Goal: Transaction & Acquisition: Book appointment/travel/reservation

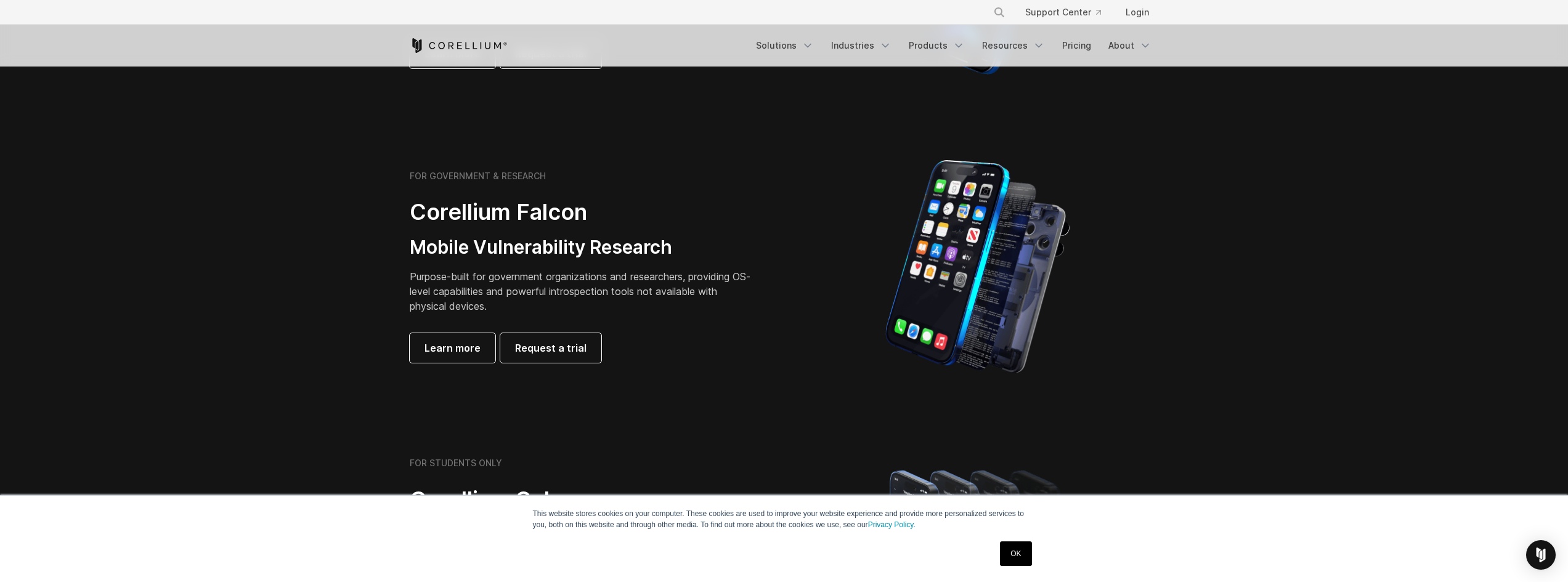
scroll to position [863, 0]
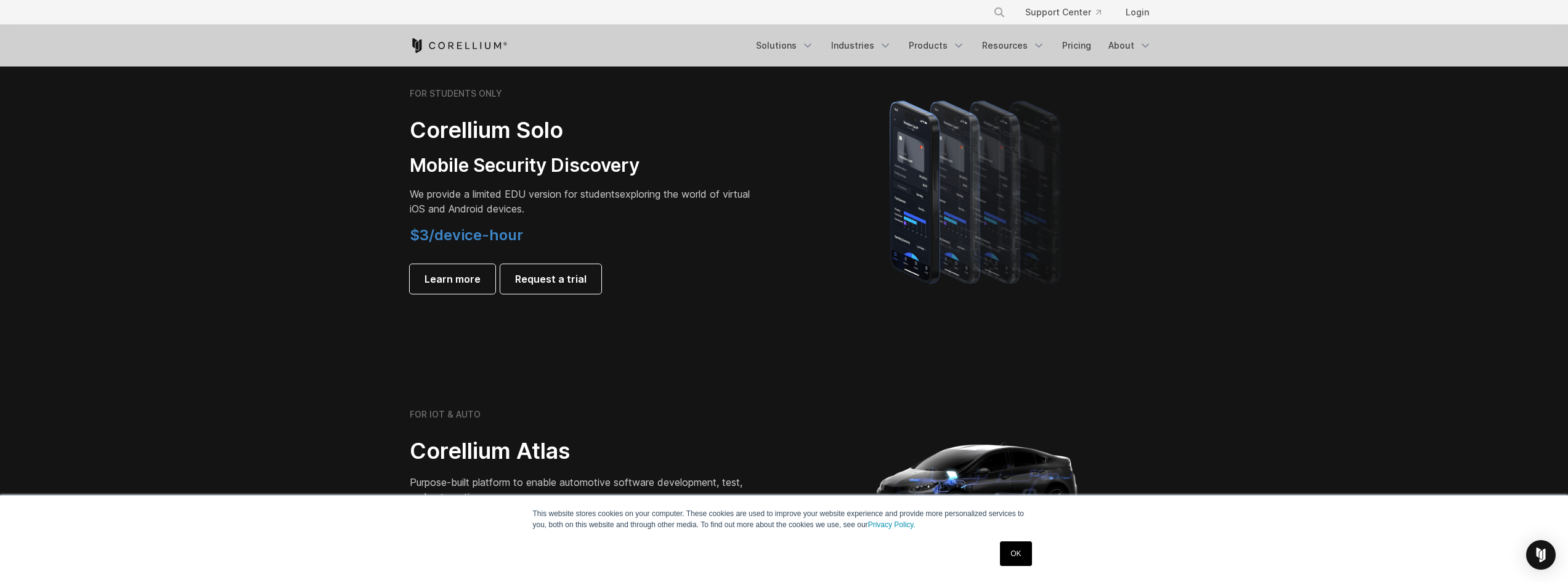
click at [562, 187] on p "We provide a limited EDU version for students exploring the world of virtual iO…" at bounding box center [582, 201] width 345 height 30
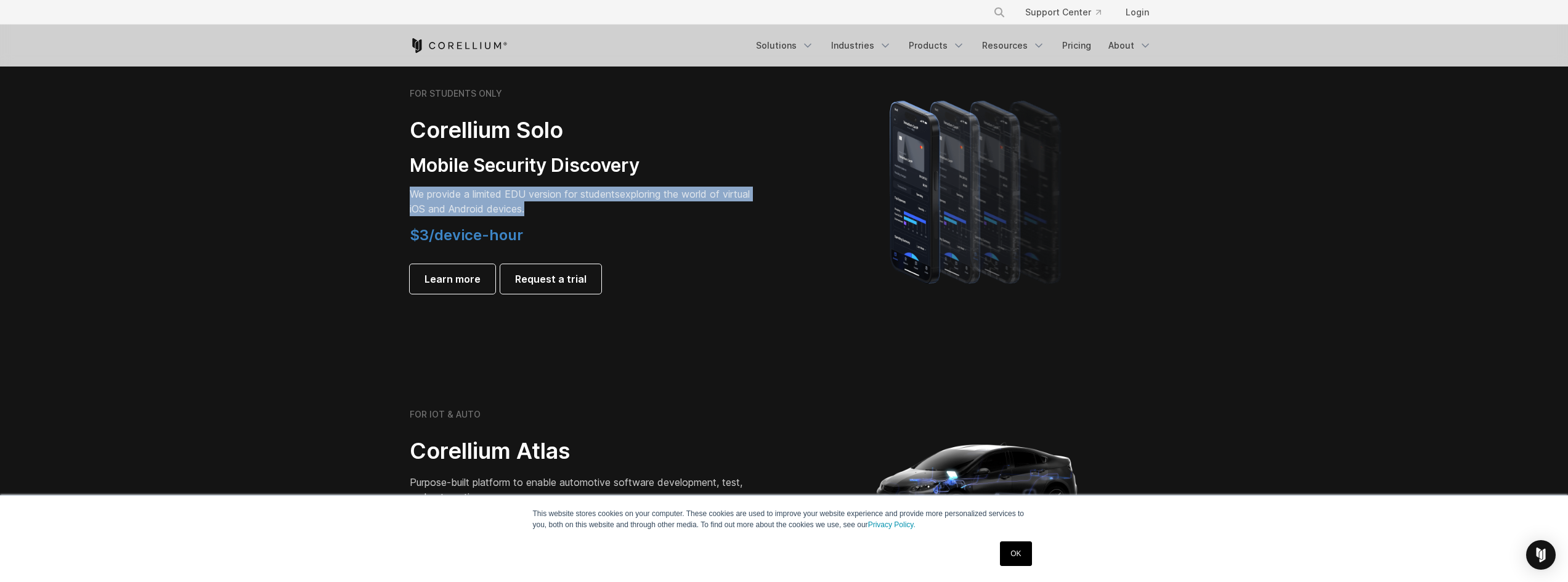
click at [562, 187] on p "We provide a limited EDU version for students exploring the world of virtual iO…" at bounding box center [582, 201] width 345 height 30
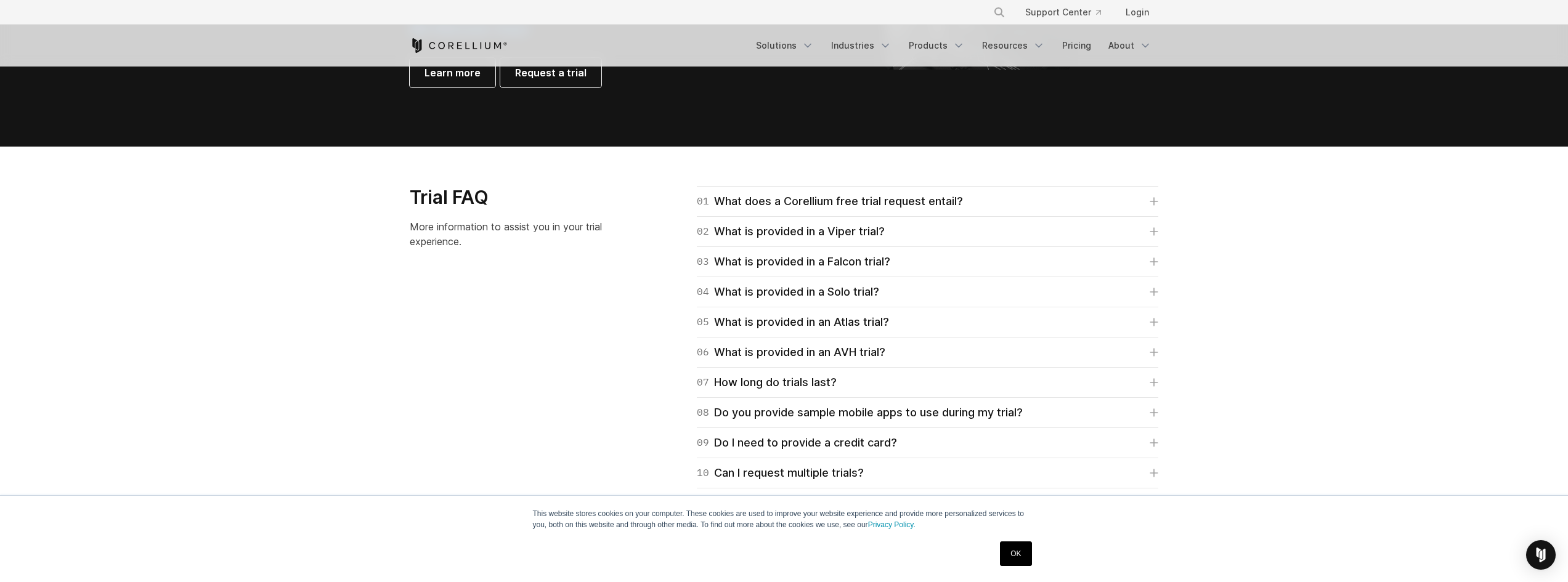
scroll to position [1910, 0]
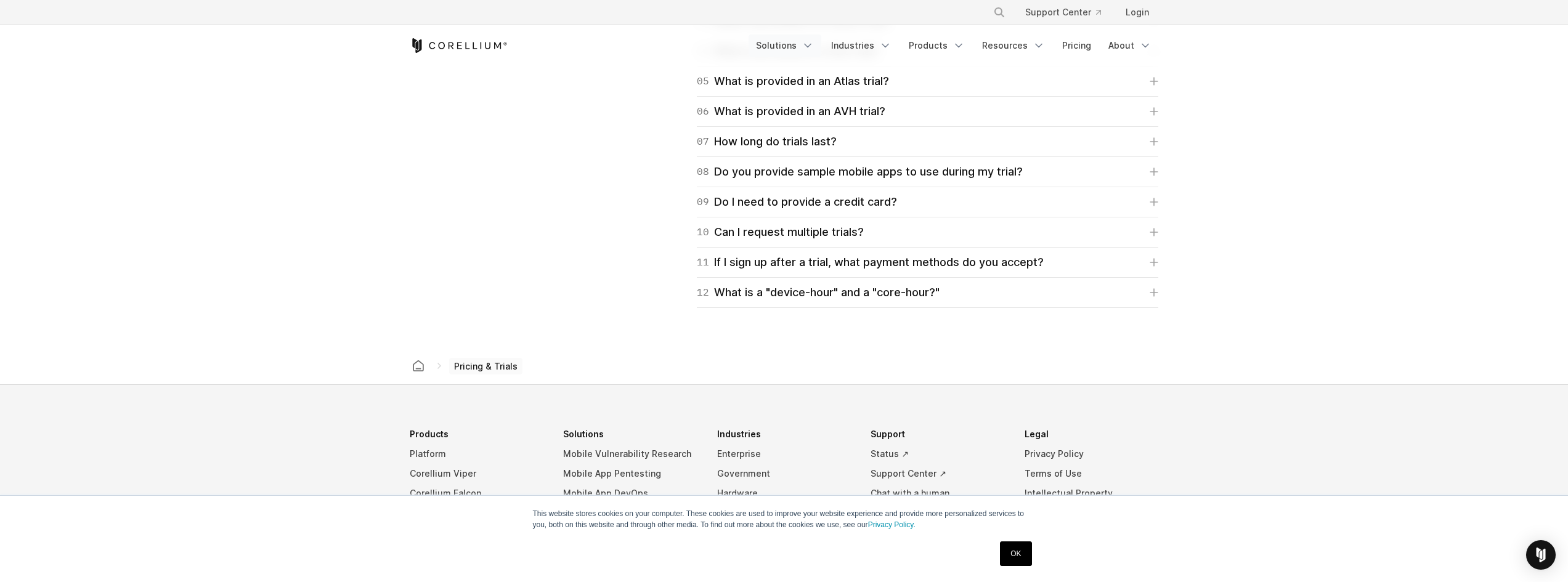
click at [778, 47] on link "Solutions" at bounding box center [785, 45] width 73 height 22
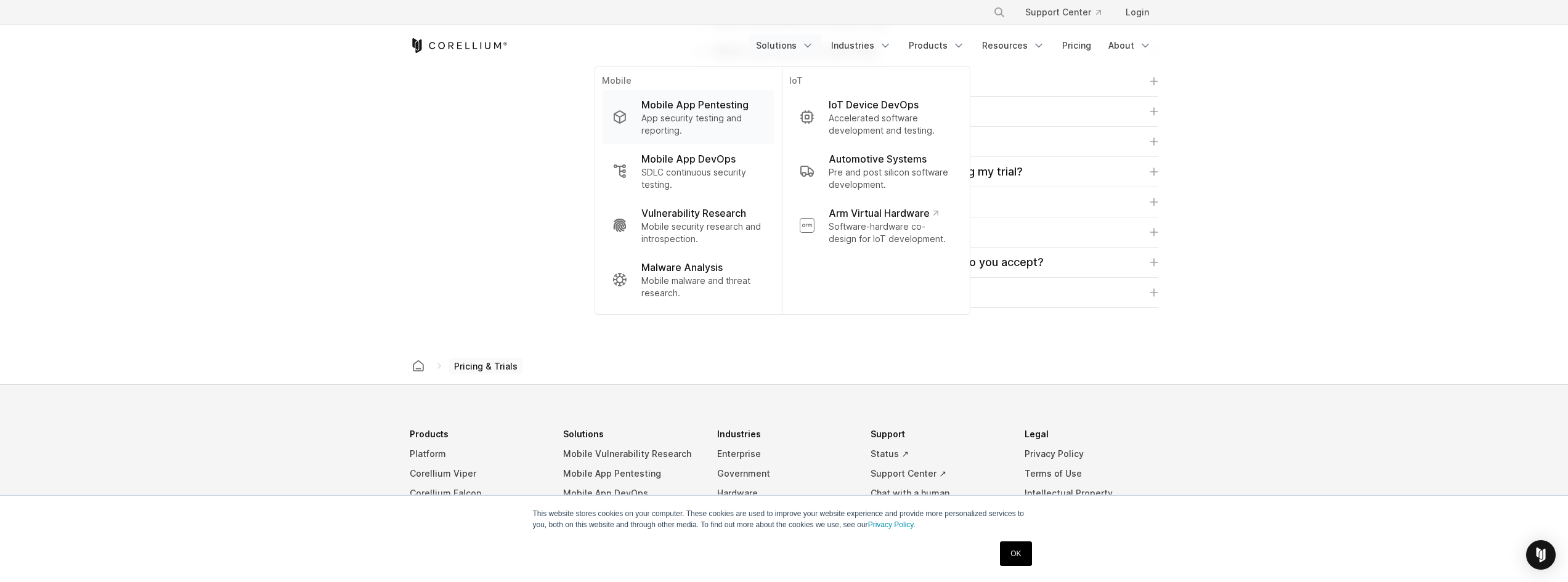
click at [732, 106] on p "Mobile App Pentesting" at bounding box center [695, 105] width 107 height 15
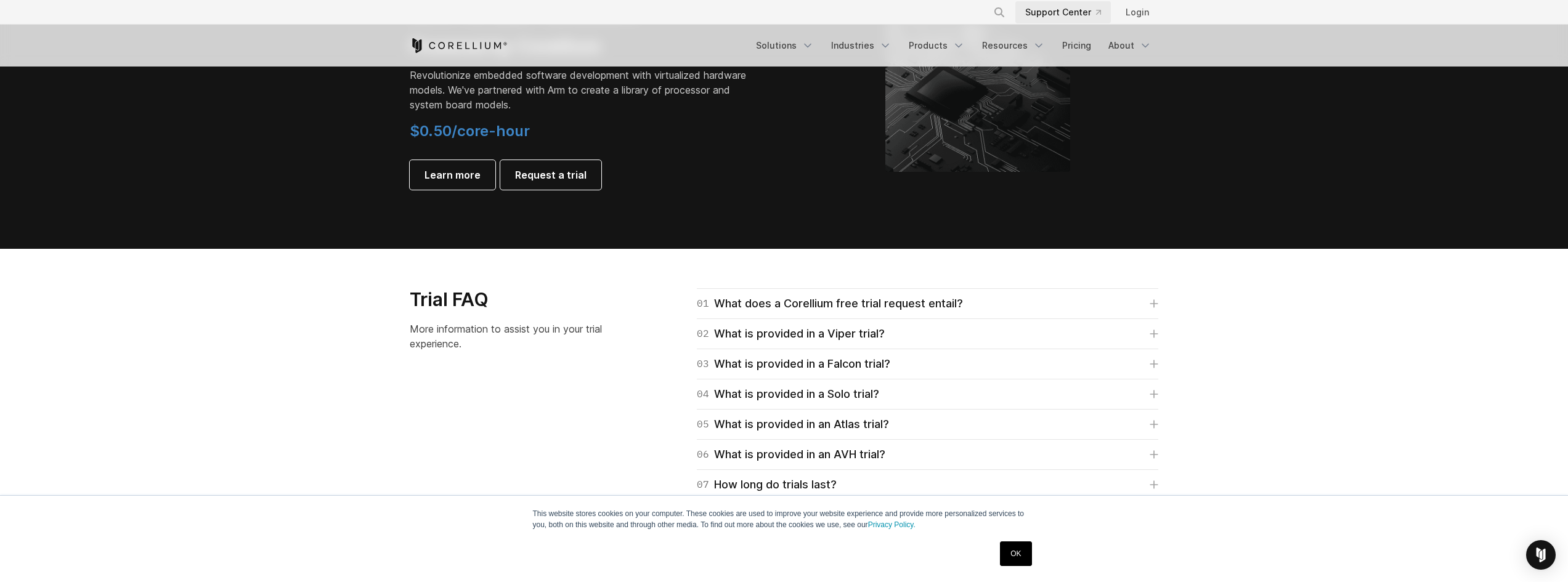
scroll to position [1725, 0]
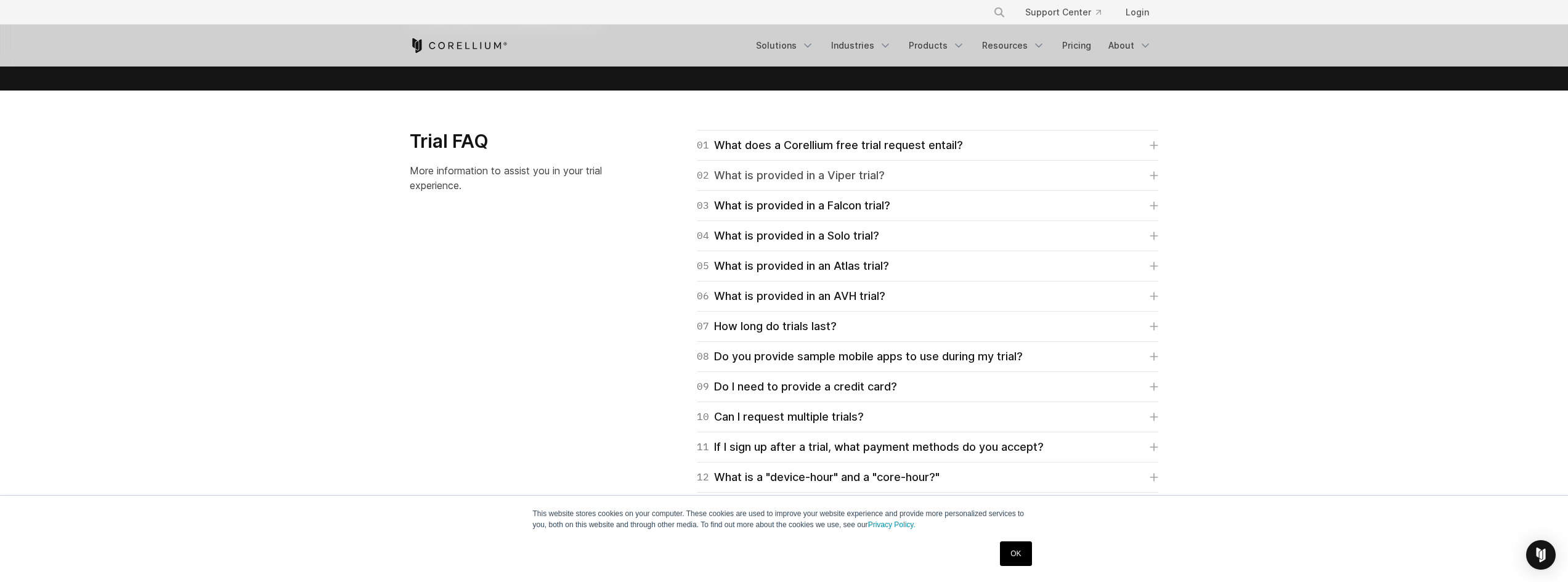
click at [940, 178] on link "02 What is provided in a Viper trial?" at bounding box center [927, 175] width 461 height 17
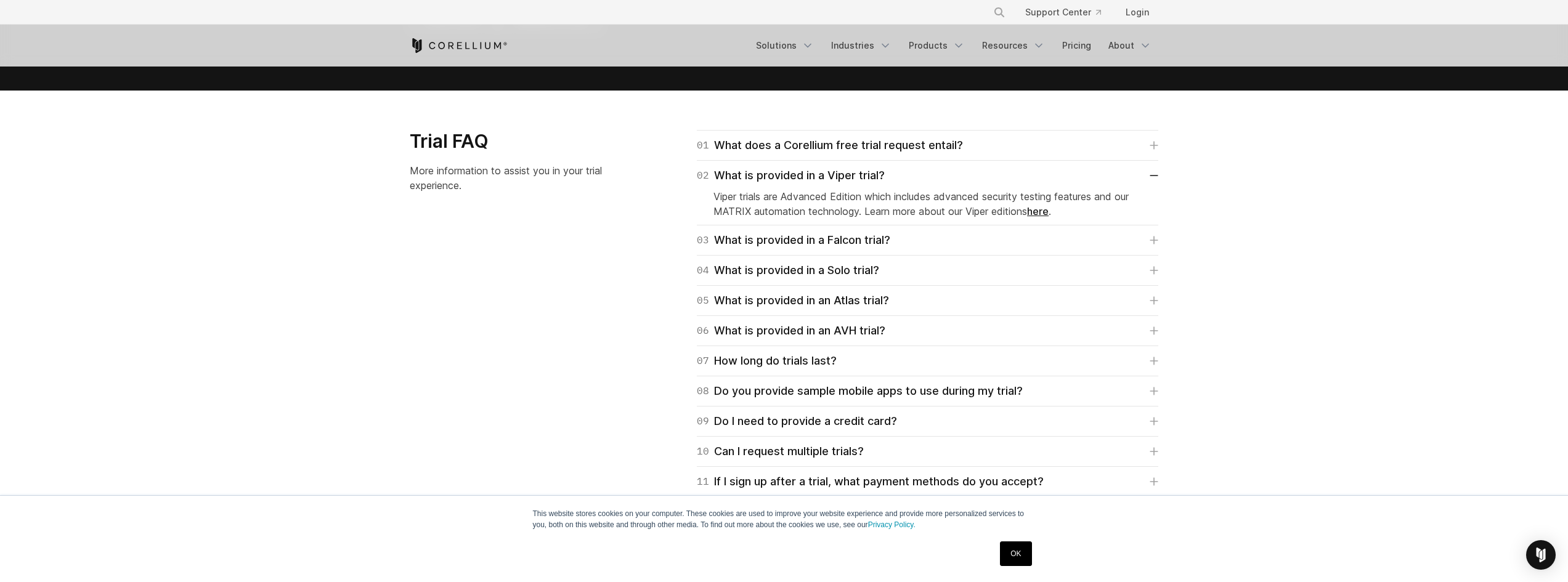
click at [943, 221] on div "02 What is provided in a Viper trial? Viper trials are Advanced Edition which i…" at bounding box center [927, 193] width 461 height 64
click at [939, 240] on link "03 What is provided in a Falcon trial?" at bounding box center [927, 240] width 461 height 17
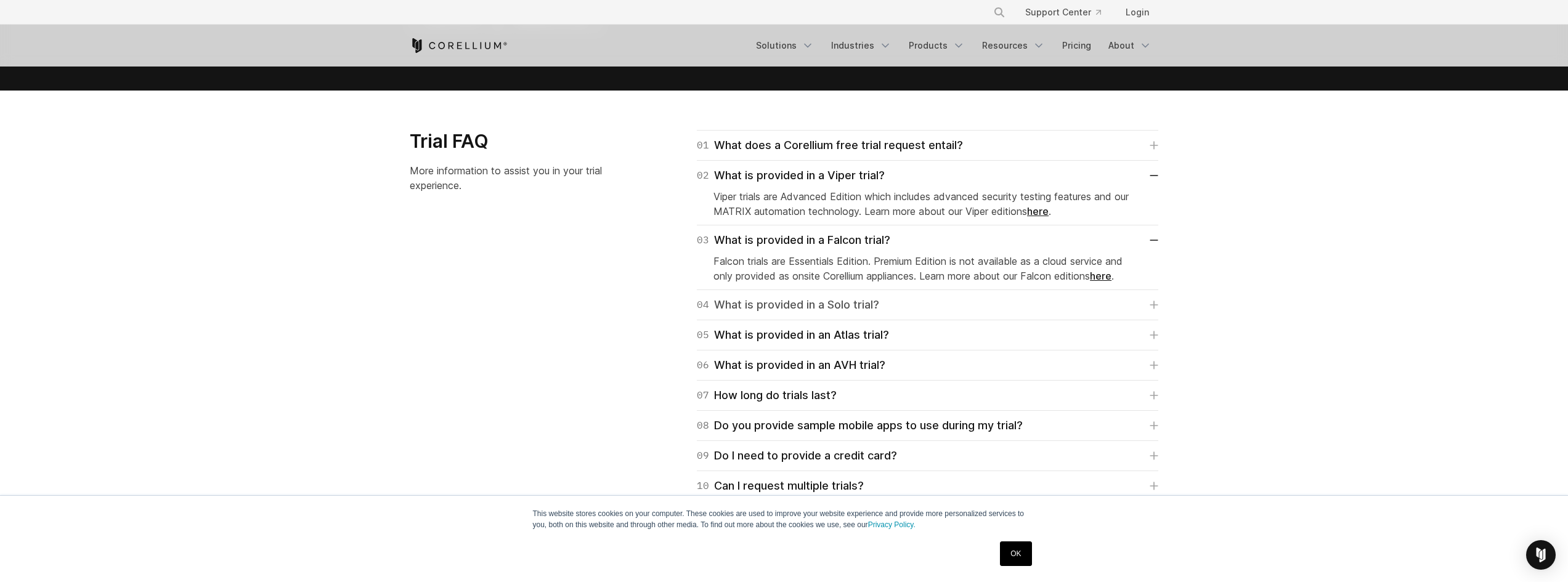
click at [900, 303] on link "04 What is provided in a Solo trial?" at bounding box center [927, 305] width 461 height 17
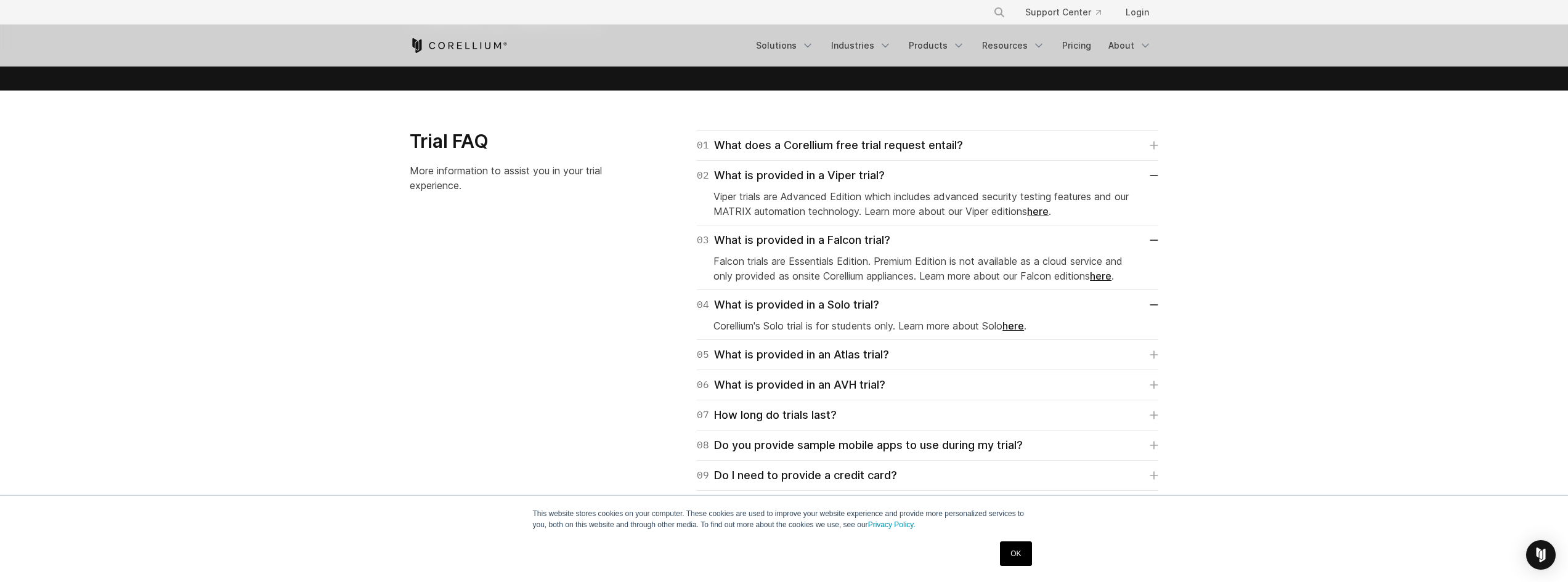
click at [859, 371] on div "06 What is provided in an AVH trial? We've partnered with Arm in creating " Arm…" at bounding box center [927, 386] width 461 height 31
click at [849, 344] on div "05 What is provided in an Atlas trial? Atlas trials are intended for automative…" at bounding box center [927, 355] width 461 height 31
click at [846, 361] on div "05 What is provided in an Atlas trial?" at bounding box center [792, 355] width 192 height 17
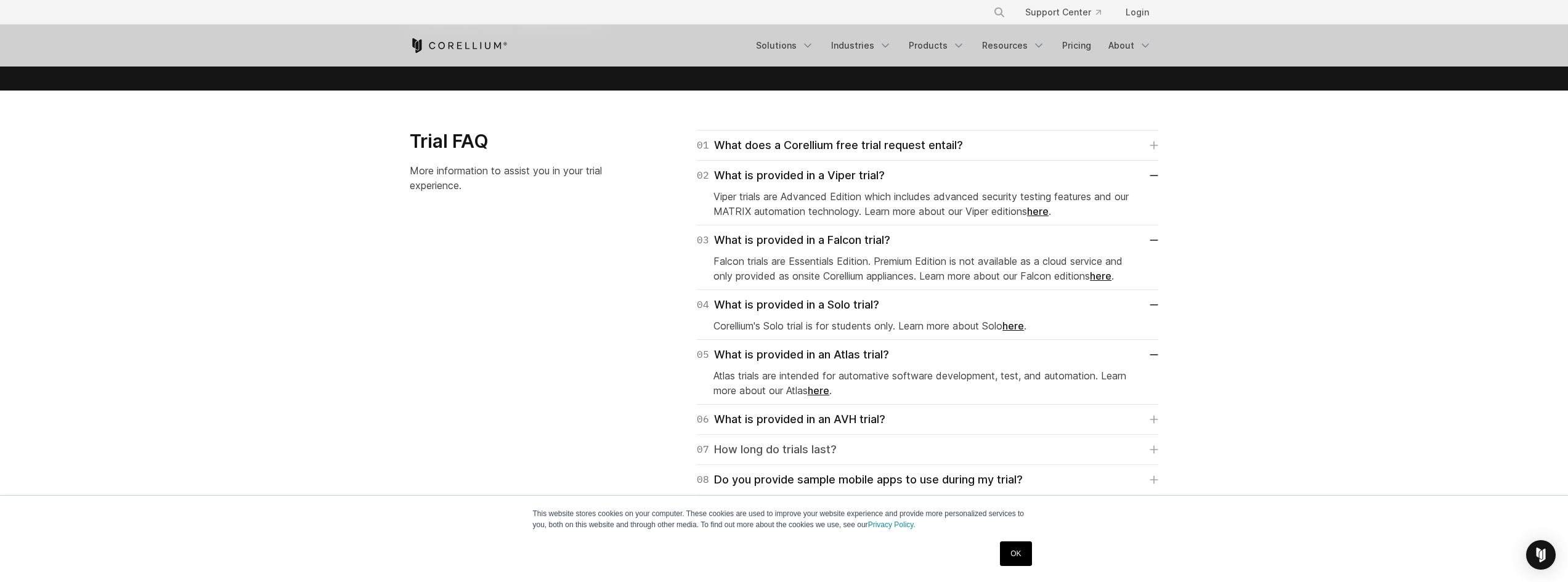
click at [786, 457] on div "07 How long do trials last?" at bounding box center [766, 450] width 139 height 17
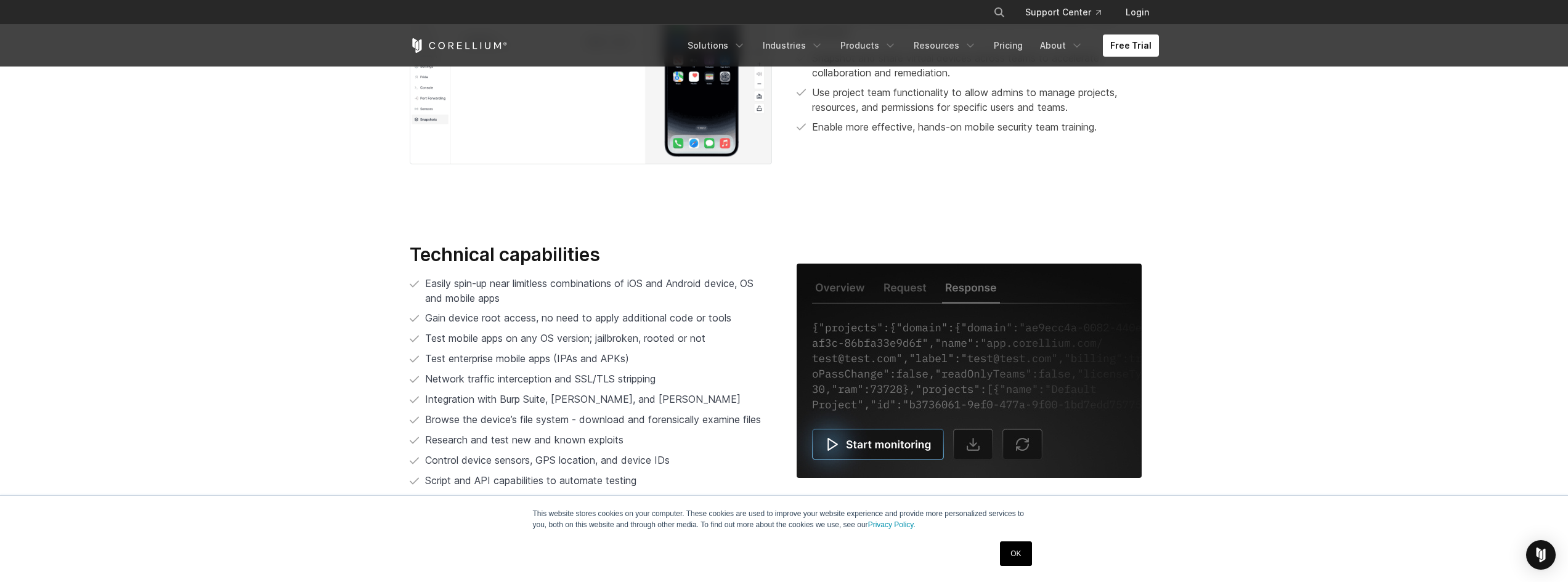
scroll to position [2527, 0]
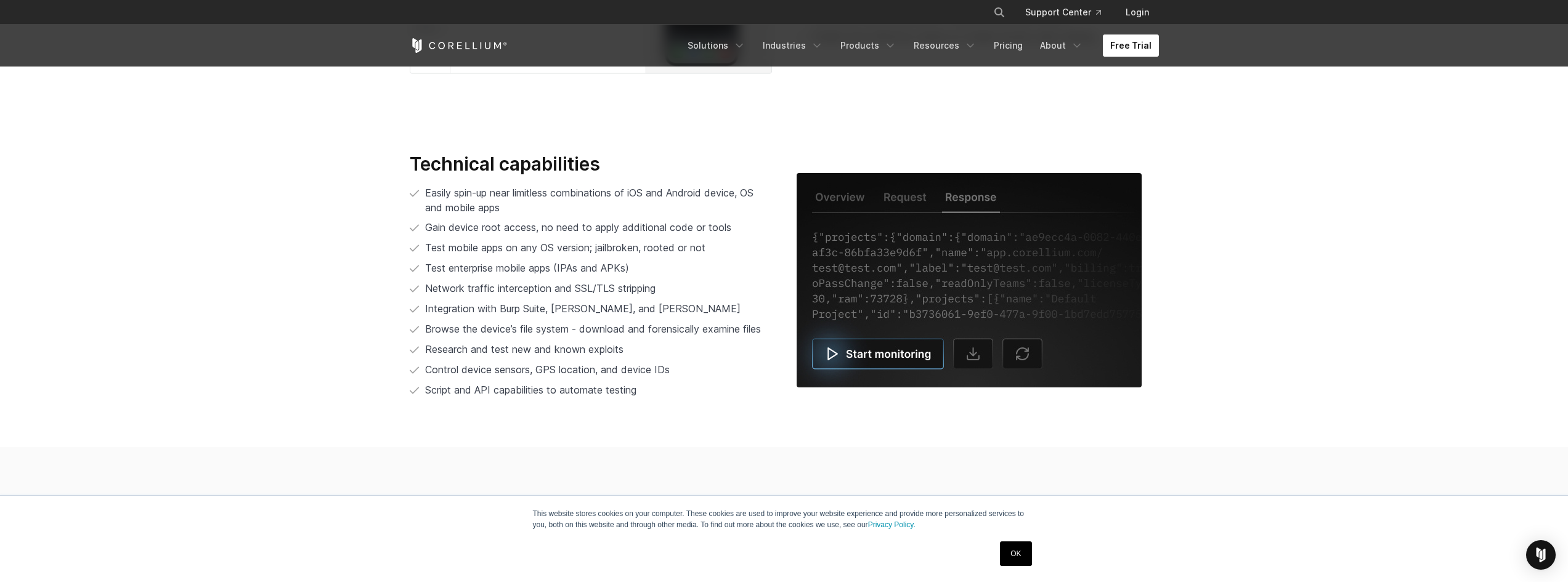
click at [1151, 47] on link "Free Trial" at bounding box center [1131, 45] width 56 height 22
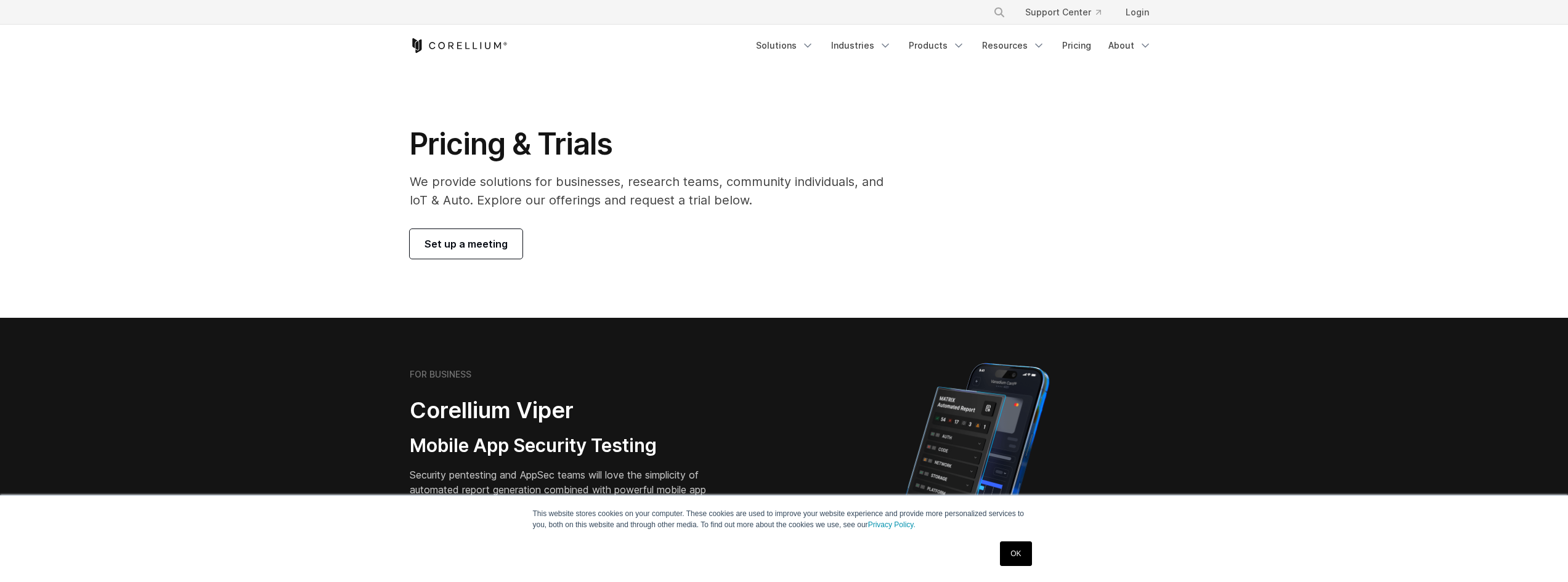
click at [500, 247] on span "Set up a meeting" at bounding box center [465, 244] width 83 height 15
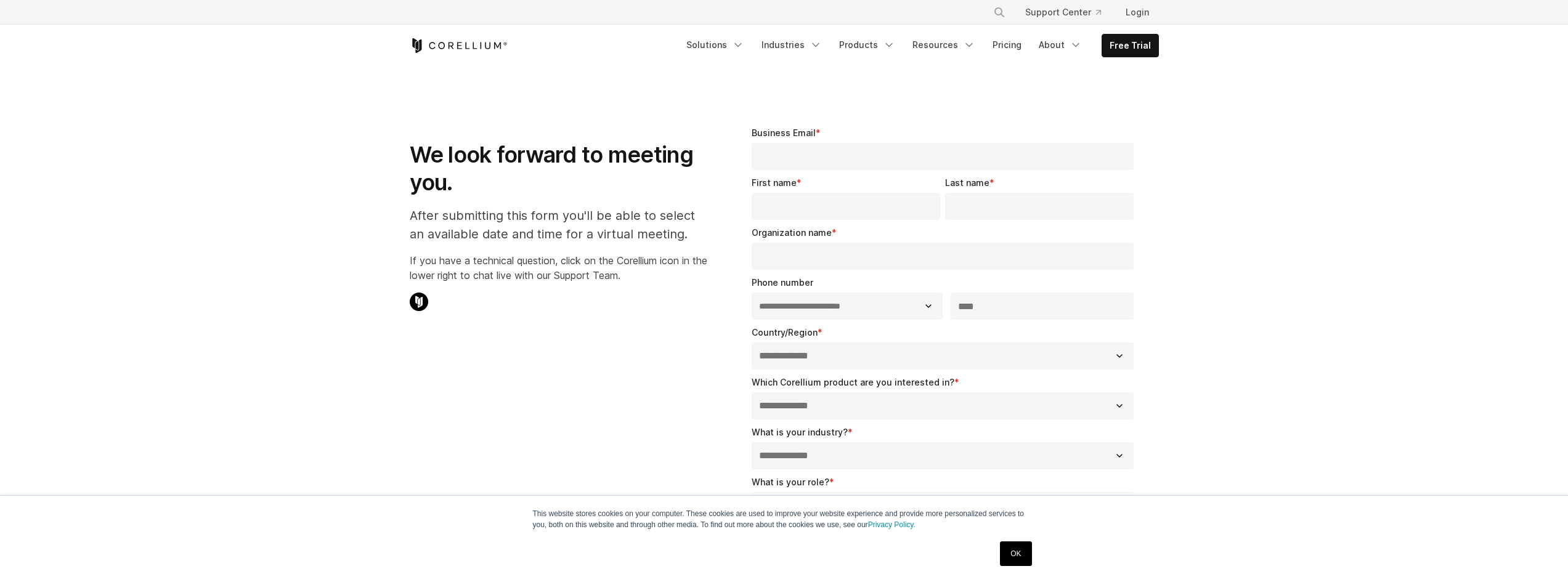
select select "**"
